Goal: Task Accomplishment & Management: Complete application form

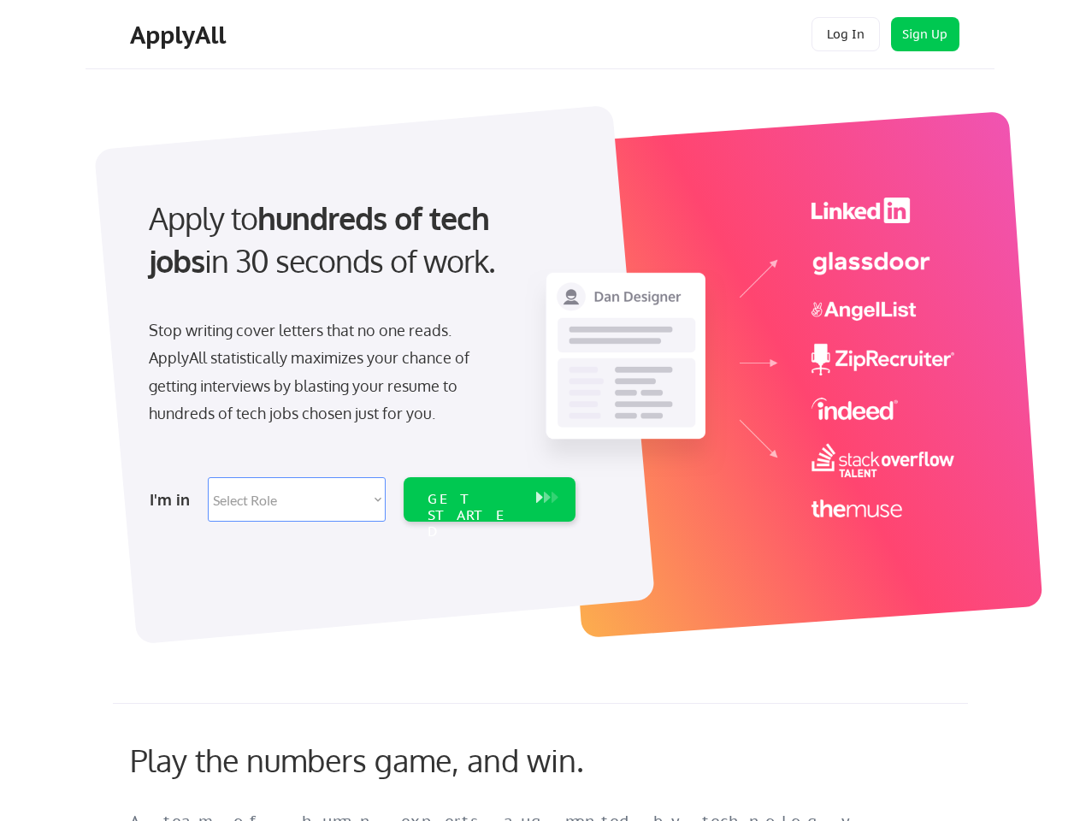
click at [540, 411] on div "Apply to hundreds of tech jobs in 30 seconds of work. Stop writing cover letter…" at bounding box center [360, 355] width 478 height 350
click at [542, 365] on div "Apply to hundreds of tech jobs in 30 seconds of work. Stop writing cover letter…" at bounding box center [360, 355] width 478 height 350
click at [360, 354] on div "Stop writing cover letters that no one reads. ApplyAll statistically maximizes …" at bounding box center [325, 371] width 352 height 111
click at [358, 254] on div "Apply to hundreds of tech jobs in 30 seconds of work." at bounding box center [359, 240] width 420 height 86
click at [324, 376] on div "Stop writing cover letters that no one reads. ApplyAll statistically maximizes …" at bounding box center [325, 371] width 352 height 111
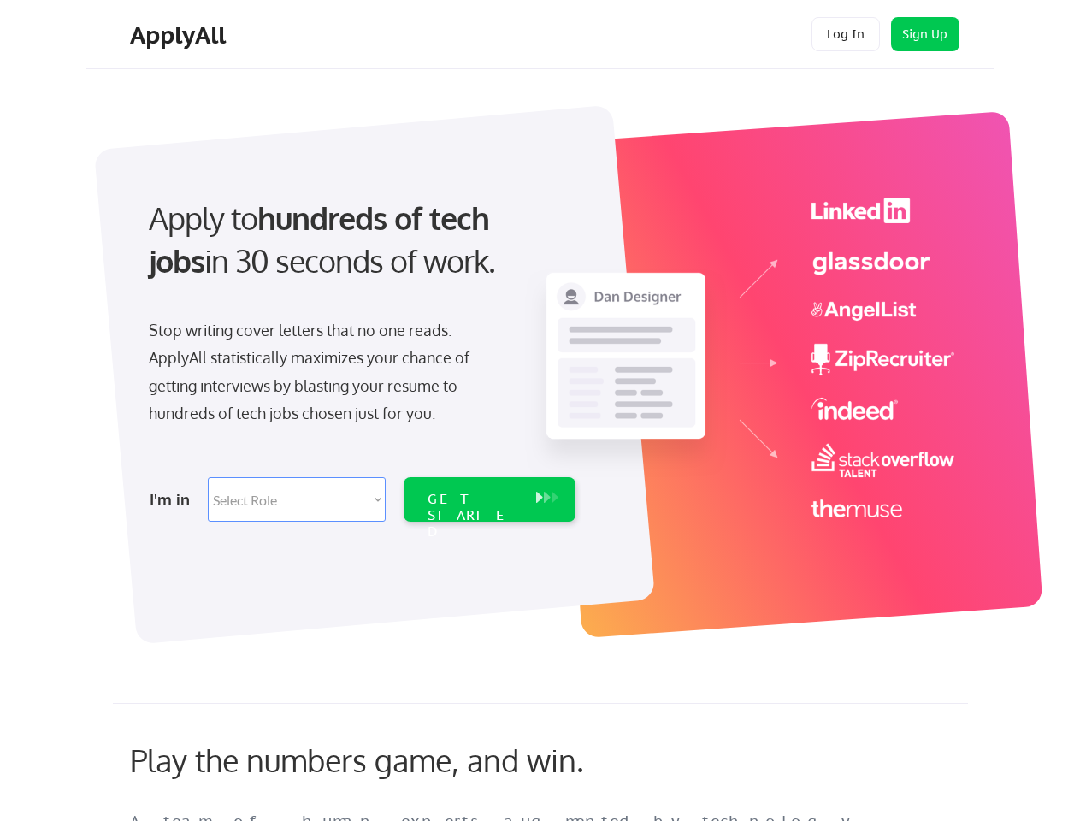
click at [360, 500] on select "Select Role Software Engineering Product Management Customer Success Sales UI/U…" at bounding box center [297, 499] width 178 height 44
click at [174, 500] on div "I'm in" at bounding box center [174, 499] width 48 height 27
click at [297, 500] on select "Select Role Software Engineering Product Management Customer Success Sales UI/U…" at bounding box center [297, 499] width 178 height 44
click at [489, 500] on div "GET STARTED" at bounding box center [474, 516] width 92 height 50
click at [473, 500] on div "GET STARTED" at bounding box center [474, 516] width 92 height 50
